Goal: Information Seeking & Learning: Learn about a topic

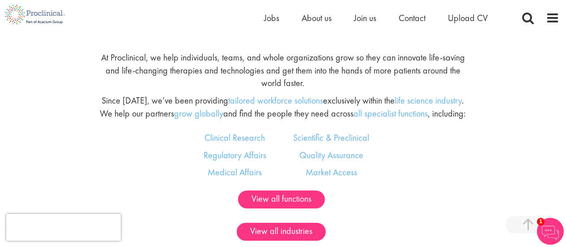
scroll to position [298, 0]
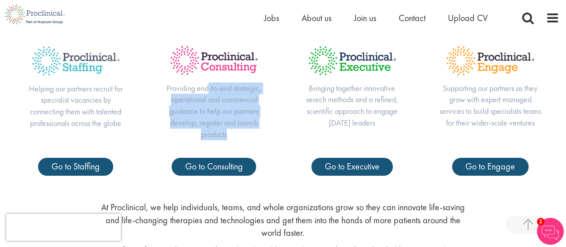
drag, startPoint x: 210, startPoint y: 89, endPoint x: 236, endPoint y: 131, distance: 49.4
click at [236, 131] on p "Providing end-to-end strategic, operational and commercial guidance to help our…" at bounding box center [214, 111] width 102 height 58
click at [274, 105] on div "Providing end-to-end strategic, operational and commercial guidance to help our…" at bounding box center [214, 98] width 138 height 119
click at [225, 166] on span "Go to Consulting" at bounding box center [214, 166] width 58 height 12
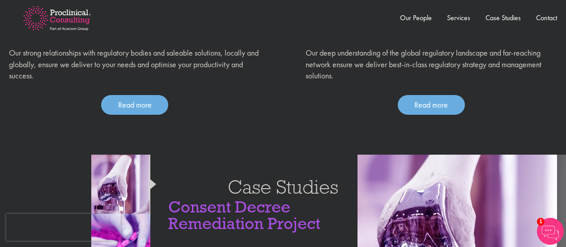
scroll to position [895, 0]
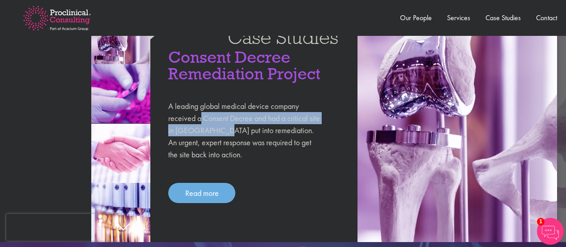
drag, startPoint x: 199, startPoint y: 117, endPoint x: 220, endPoint y: 132, distance: 25.6
click at [220, 132] on p "A leading global medical device company received a Consent Decree and had a cri…" at bounding box center [244, 130] width 153 height 60
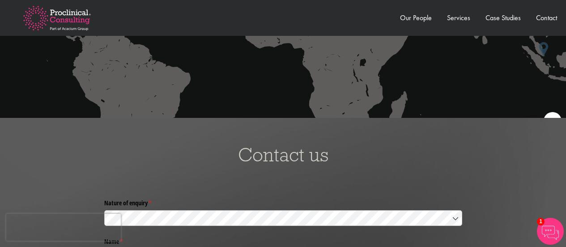
scroll to position [1939, 0]
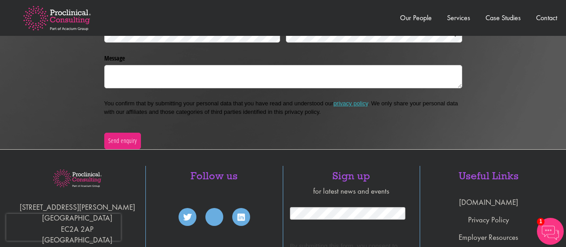
click at [9, 27] on div "Consulting Home Proclinical Home Our People Services Case Studies Contact Join …" at bounding box center [283, 18] width 566 height 36
